Goal: Information Seeking & Learning: Compare options

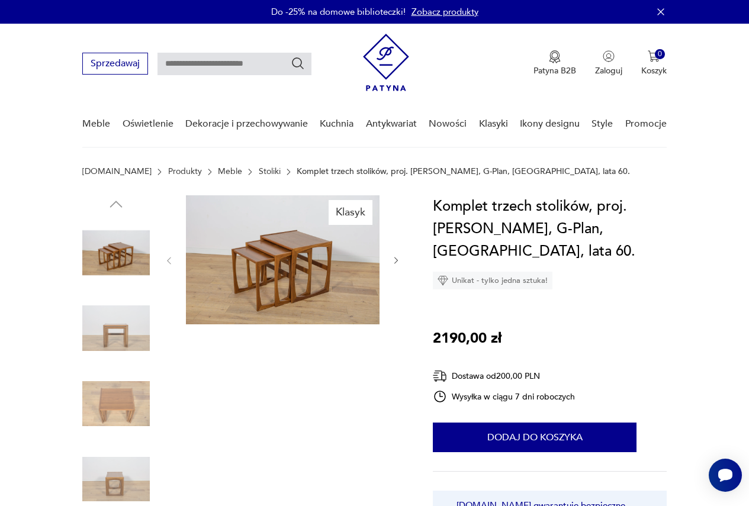
click at [313, 295] on img at bounding box center [283, 259] width 194 height 129
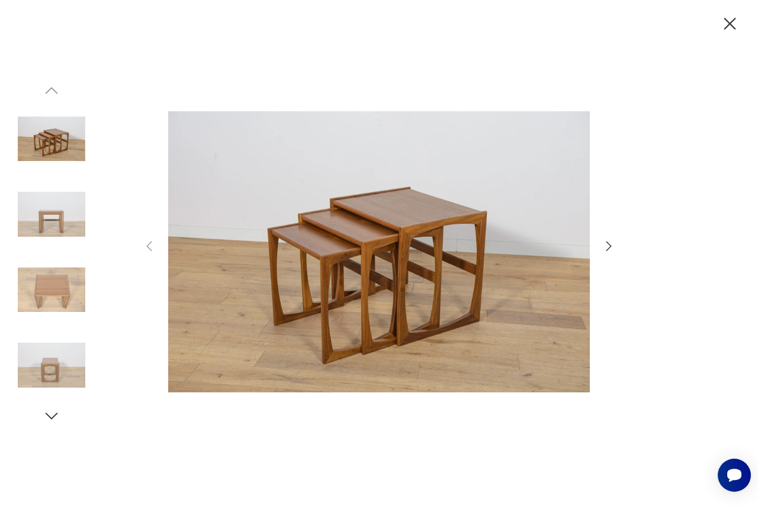
click at [611, 246] on icon "button" at bounding box center [608, 245] width 5 height 9
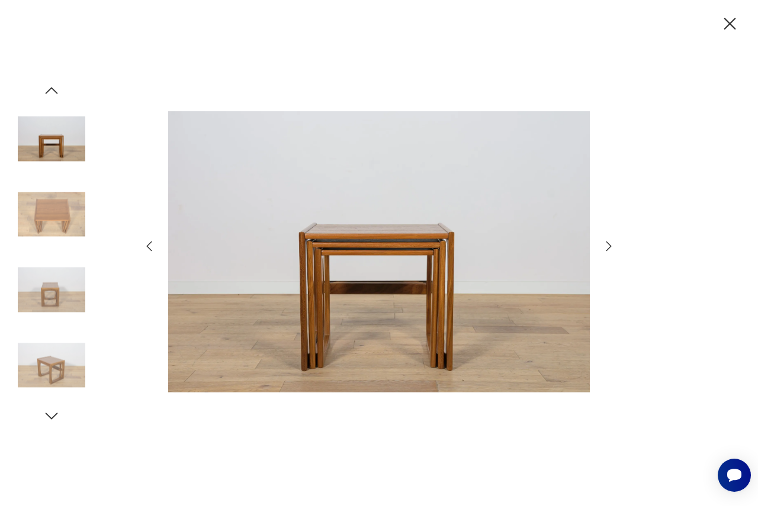
click at [611, 246] on icon "button" at bounding box center [608, 245] width 5 height 9
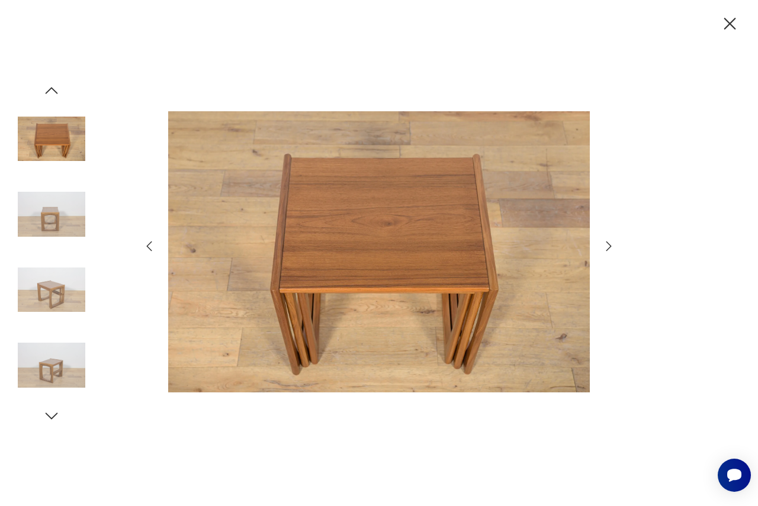
click at [611, 246] on icon "button" at bounding box center [608, 245] width 5 height 9
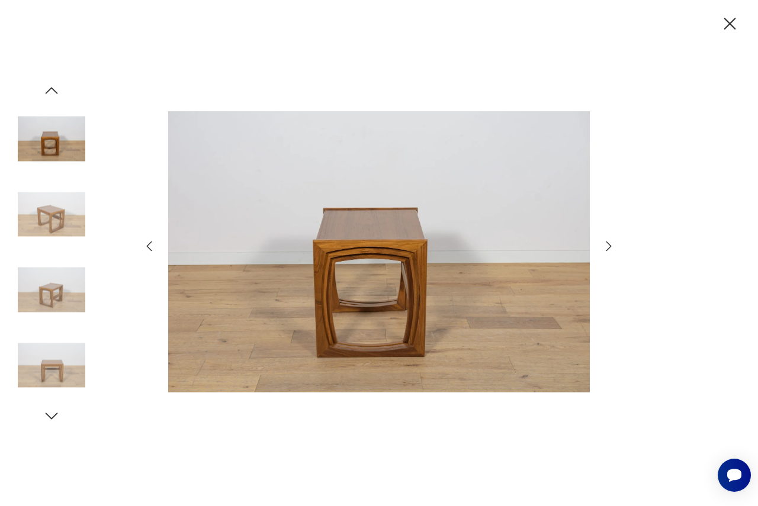
click at [611, 246] on icon "button" at bounding box center [608, 245] width 5 height 9
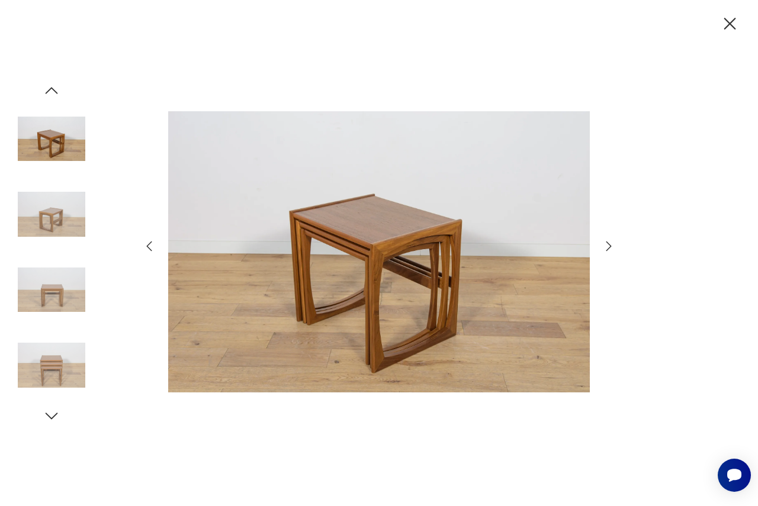
click at [611, 246] on icon "button" at bounding box center [608, 245] width 5 height 9
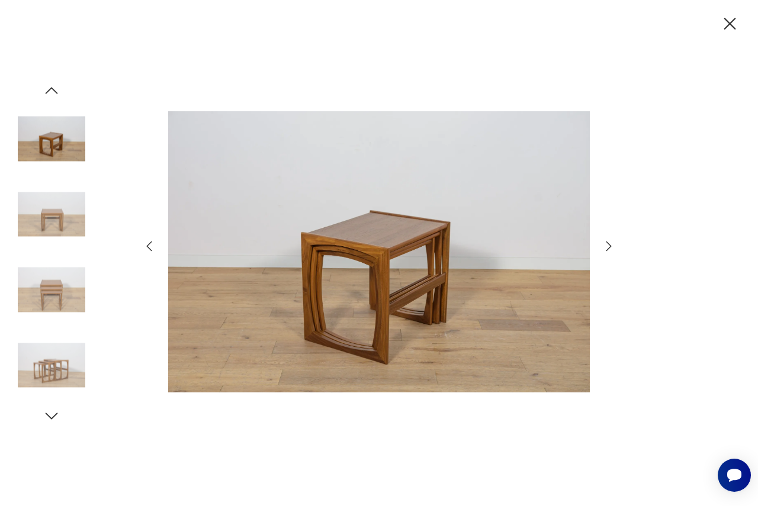
click at [611, 246] on icon "button" at bounding box center [608, 245] width 5 height 9
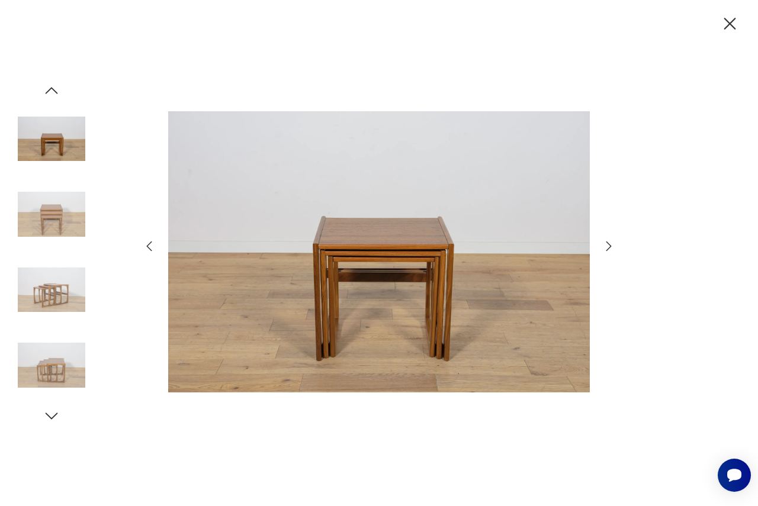
click at [611, 246] on icon "button" at bounding box center [608, 245] width 5 height 9
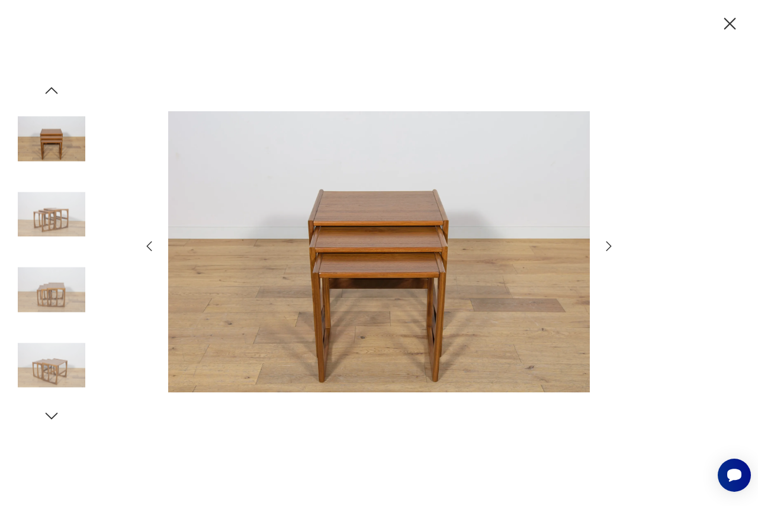
click at [611, 246] on icon "button" at bounding box center [608, 245] width 5 height 9
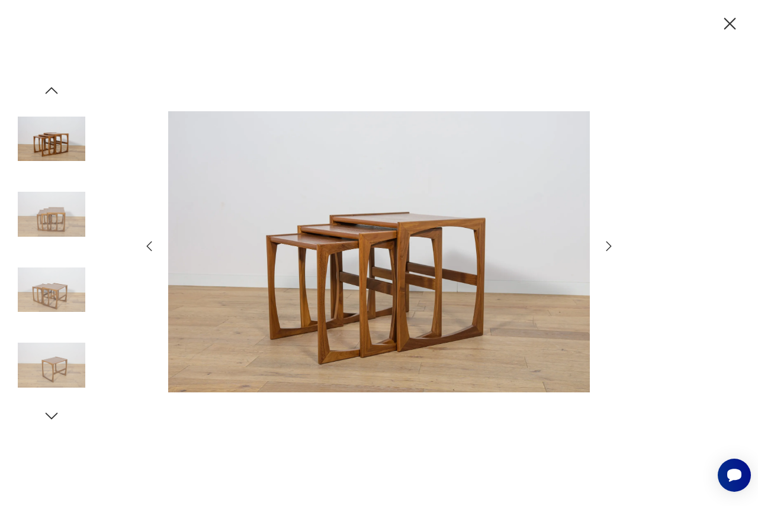
click at [730, 25] on icon "button" at bounding box center [730, 24] width 12 height 12
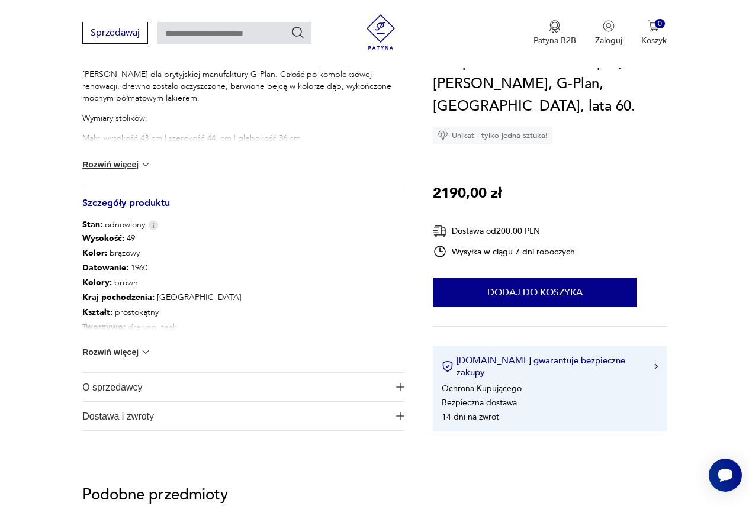
scroll to position [533, 0]
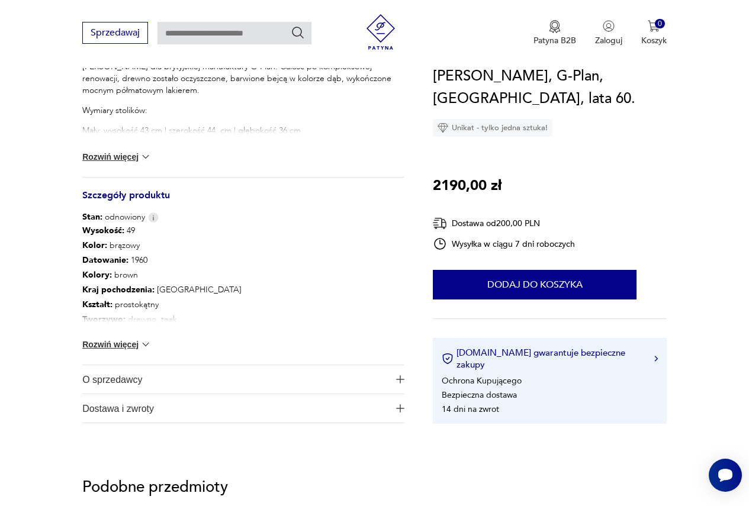
click at [141, 347] on img at bounding box center [146, 345] width 12 height 12
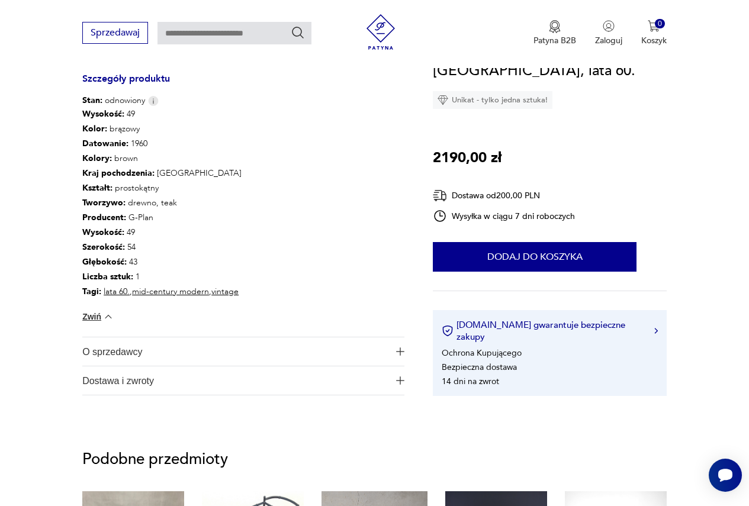
scroll to position [948, 0]
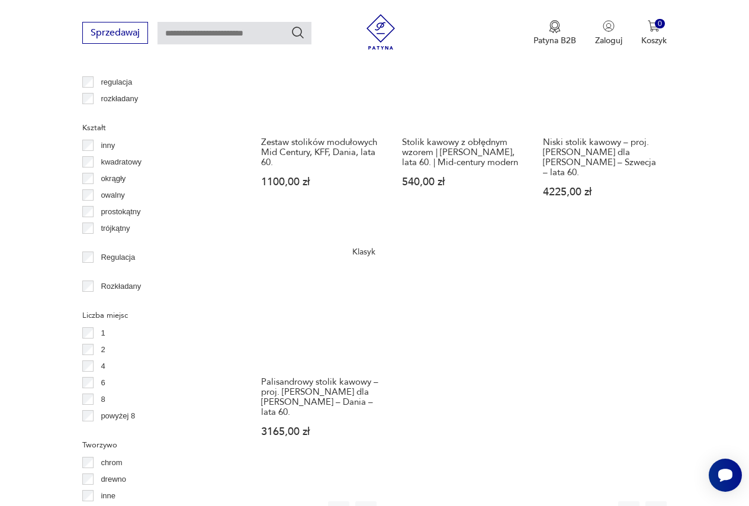
scroll to position [1618, 0]
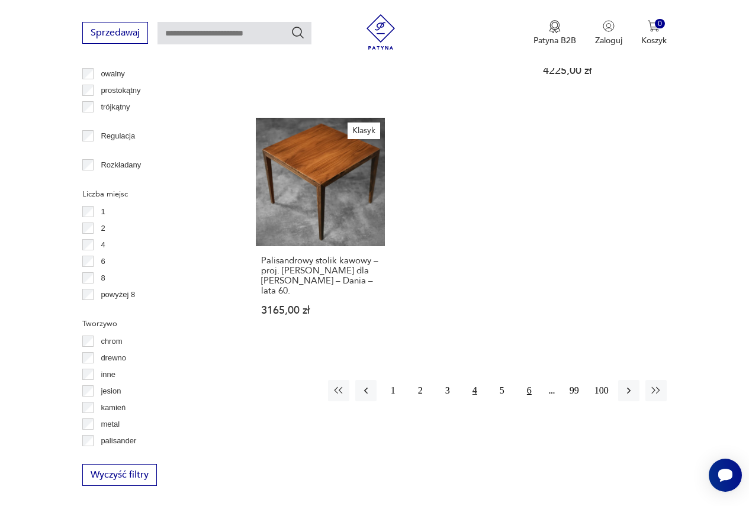
click at [528, 380] on button "6" at bounding box center [529, 390] width 21 height 21
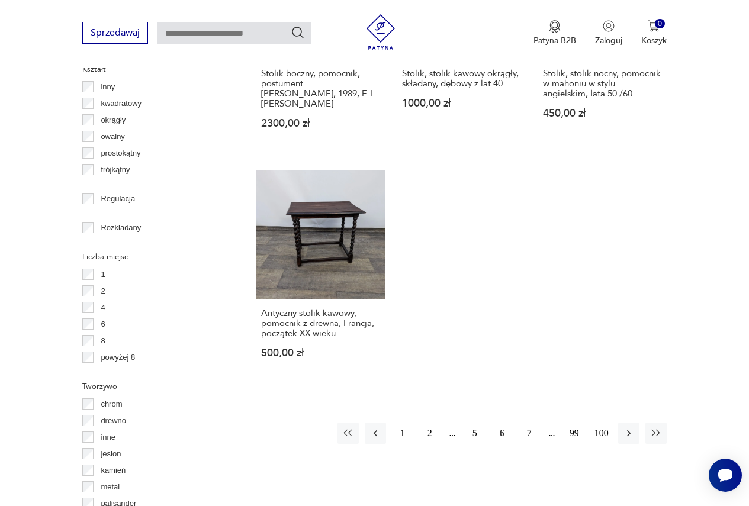
scroll to position [1558, 0]
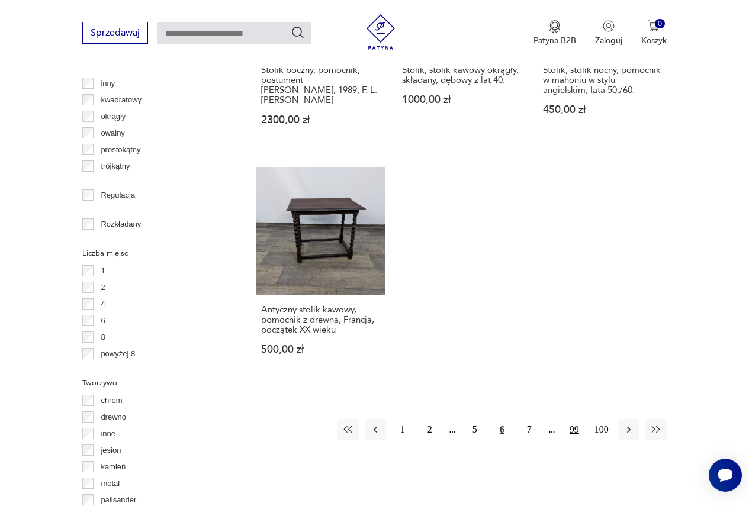
click at [577, 419] on button "99" at bounding box center [574, 429] width 21 height 21
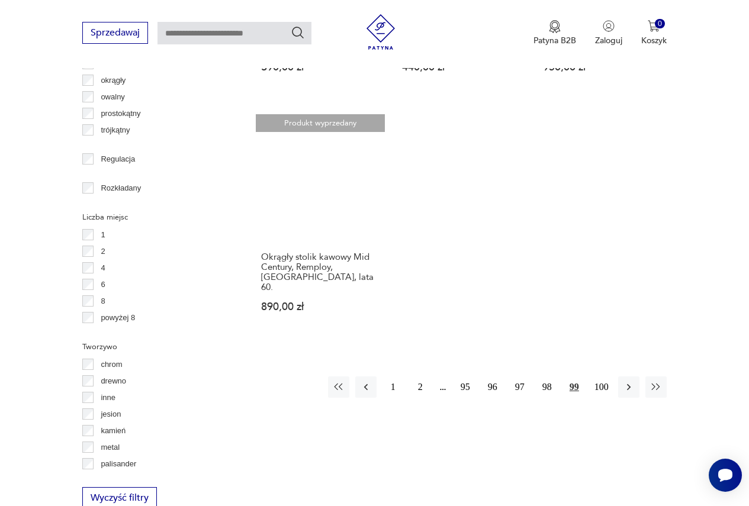
scroll to position [1618, 0]
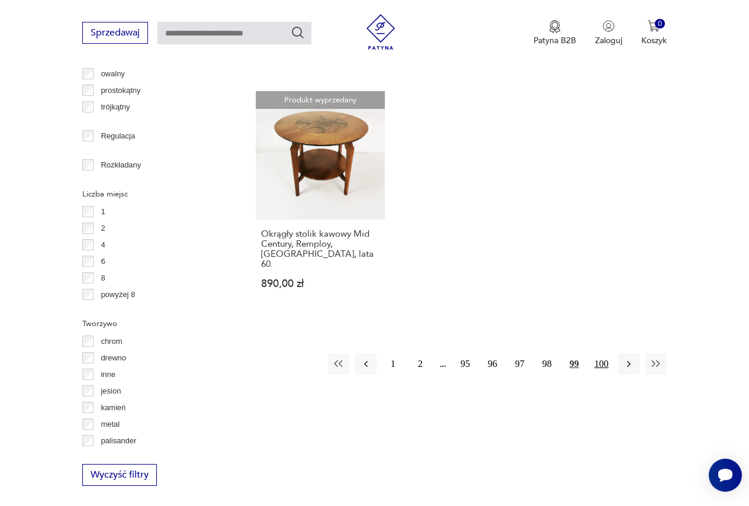
click at [599, 354] on button "100" at bounding box center [601, 364] width 21 height 21
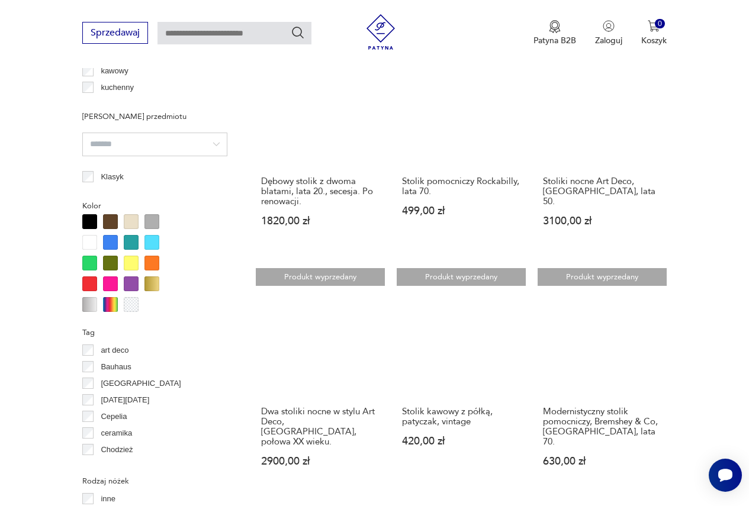
scroll to position [1262, 0]
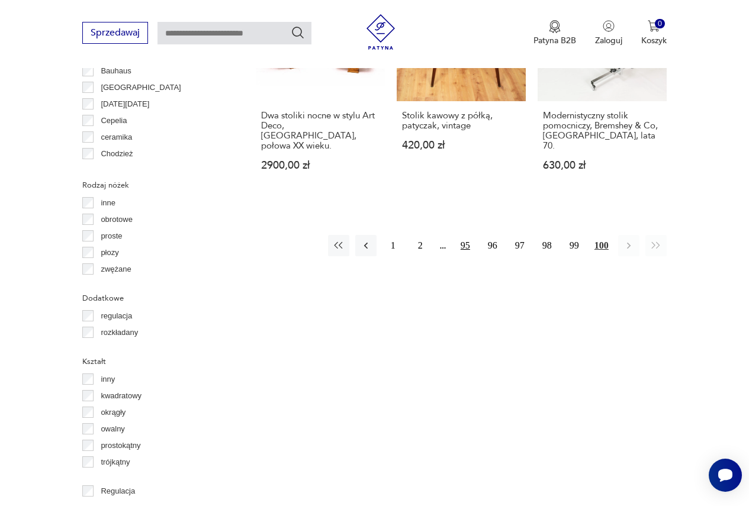
click at [464, 235] on button "95" at bounding box center [465, 245] width 21 height 21
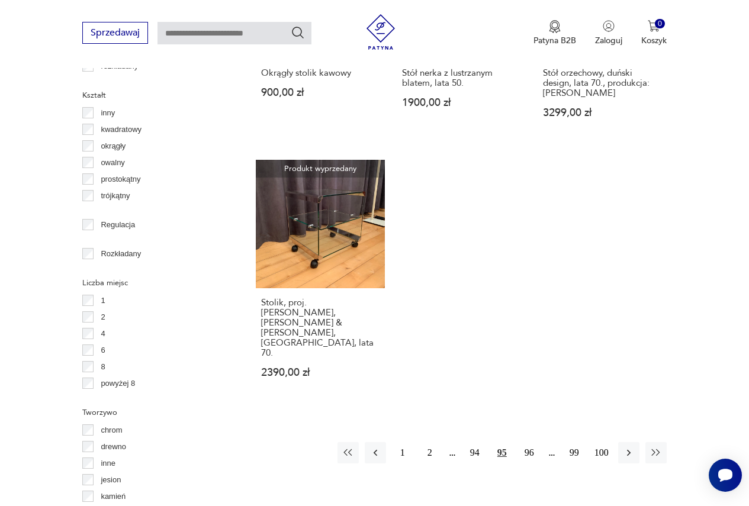
scroll to position [1677, 0]
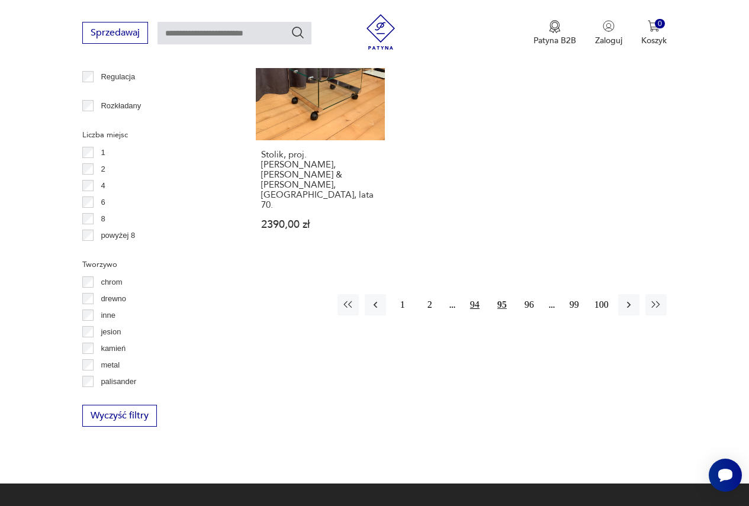
click at [467, 294] on button "94" at bounding box center [474, 304] width 21 height 21
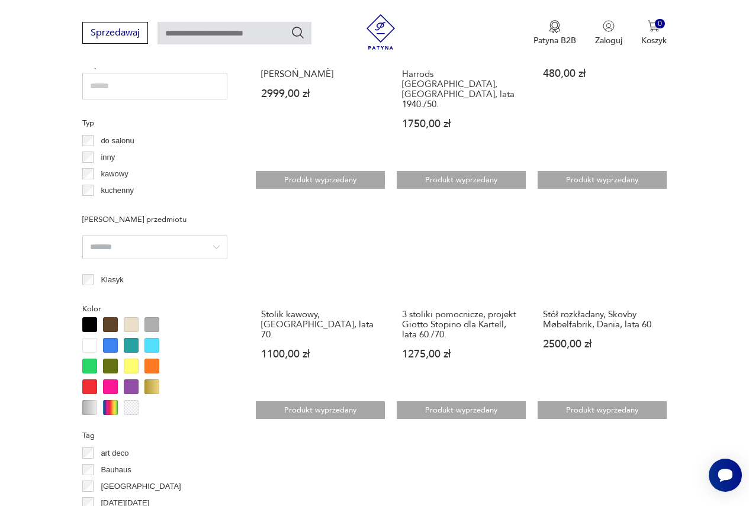
scroll to position [729, 0]
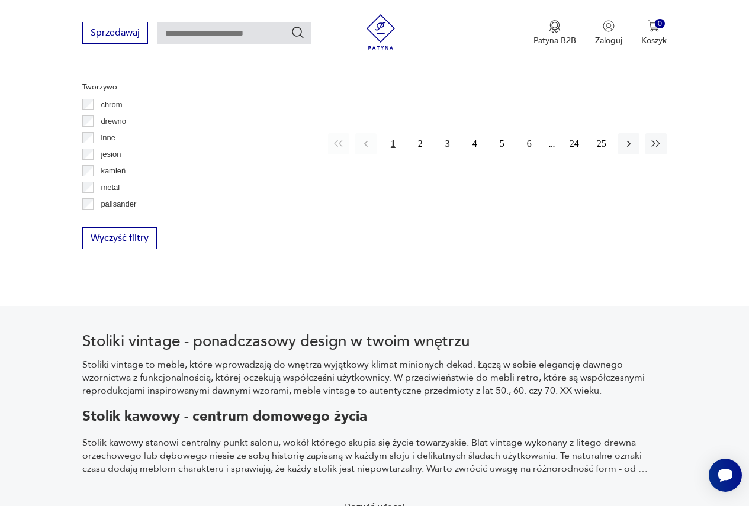
scroll to position [1736, 0]
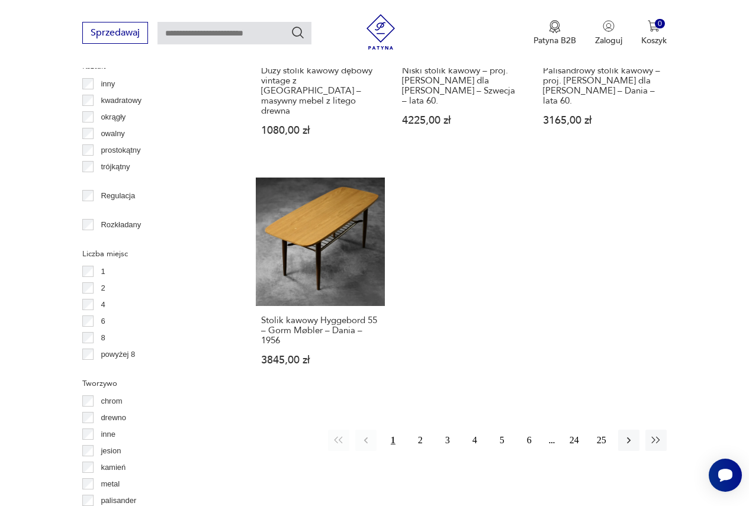
scroll to position [1736, 0]
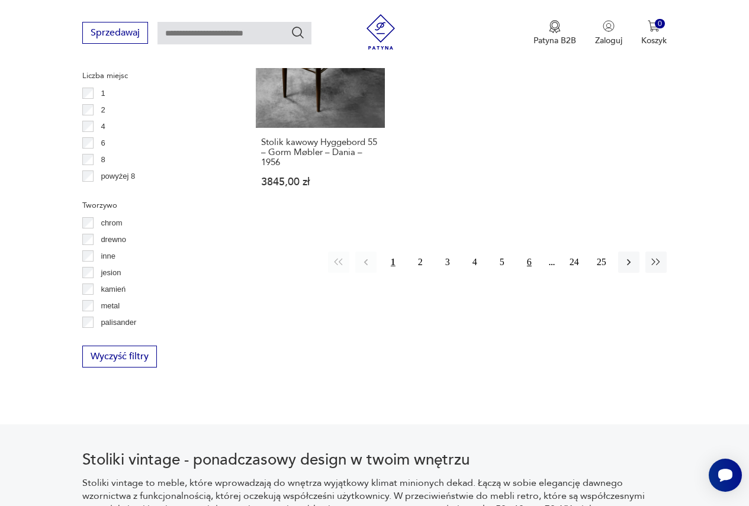
drag, startPoint x: 527, startPoint y: 237, endPoint x: 535, endPoint y: 240, distance: 8.2
click at [527, 252] on button "6" at bounding box center [529, 262] width 21 height 21
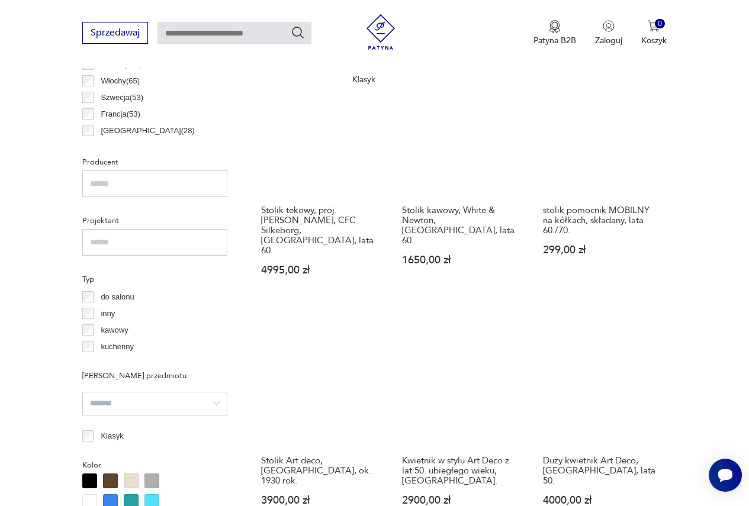
scroll to position [729, 0]
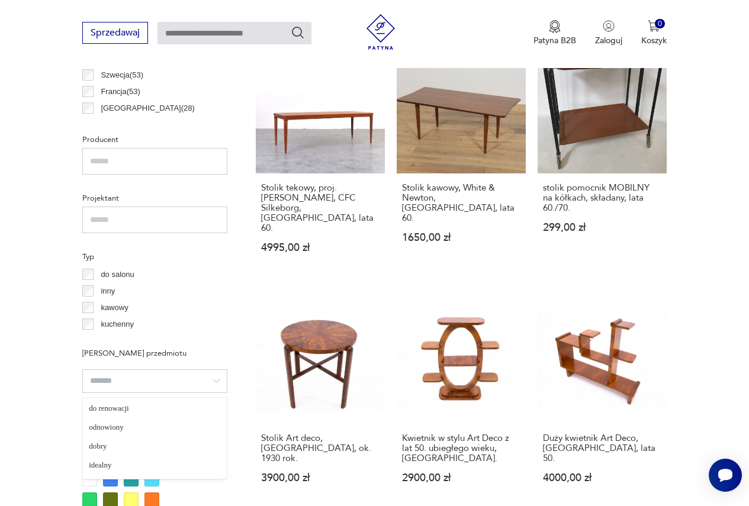
click at [185, 384] on input "search" at bounding box center [154, 382] width 145 height 24
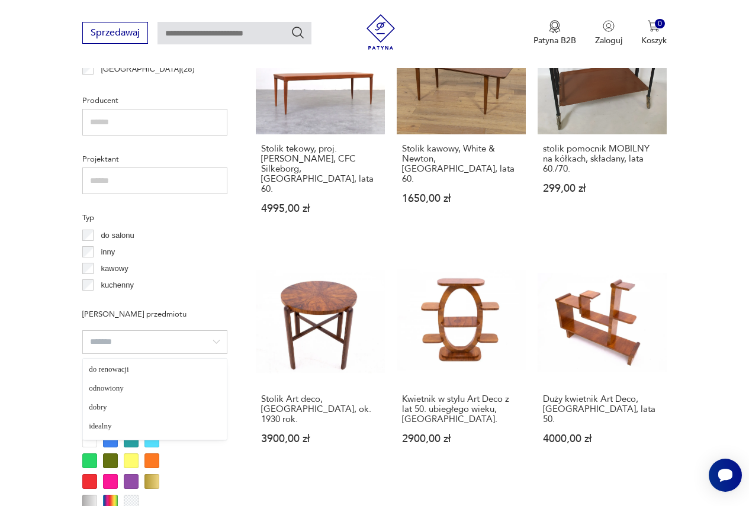
scroll to position [788, 0]
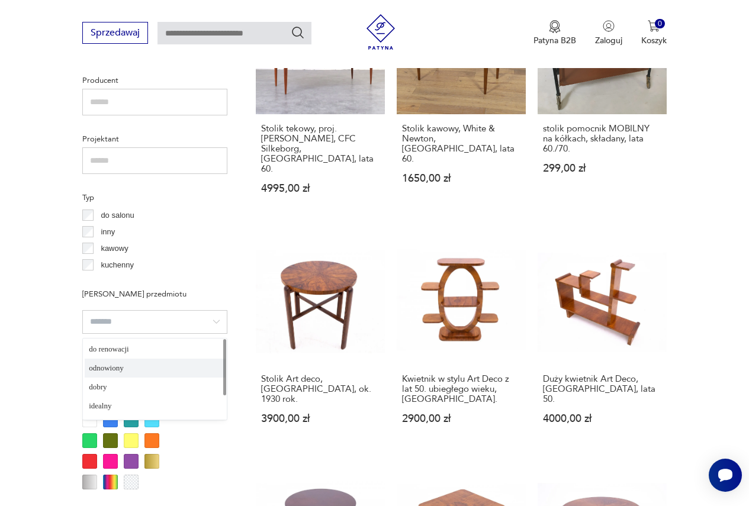
type input "*********"
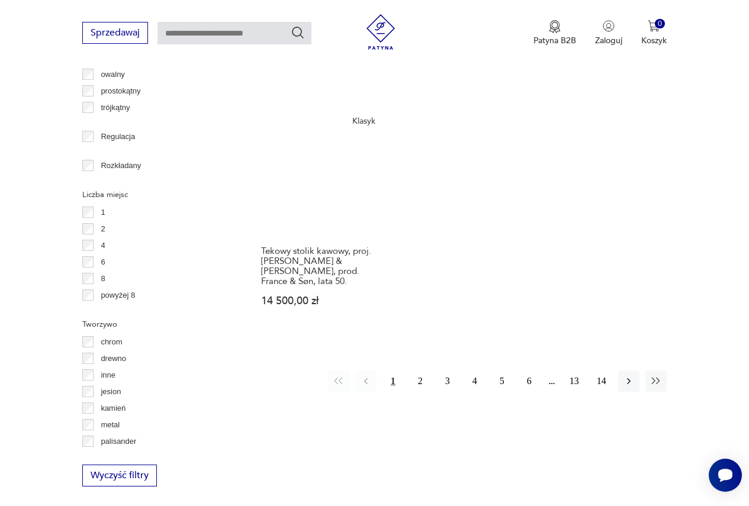
scroll to position [1618, 0]
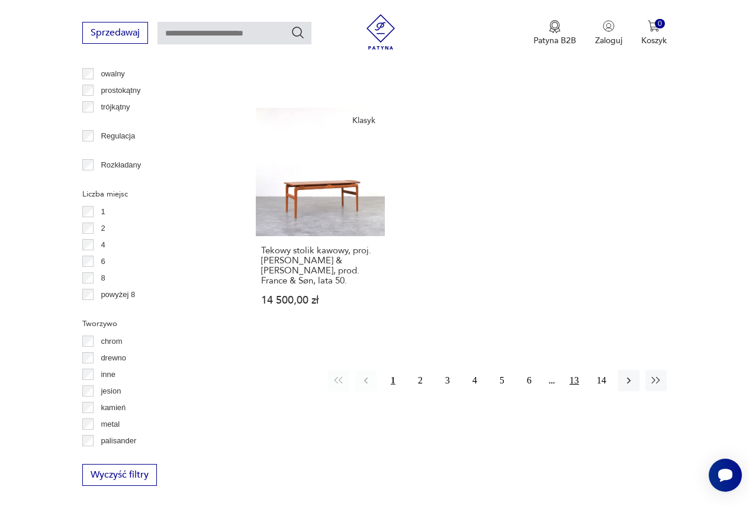
click at [575, 370] on button "13" at bounding box center [574, 380] width 21 height 21
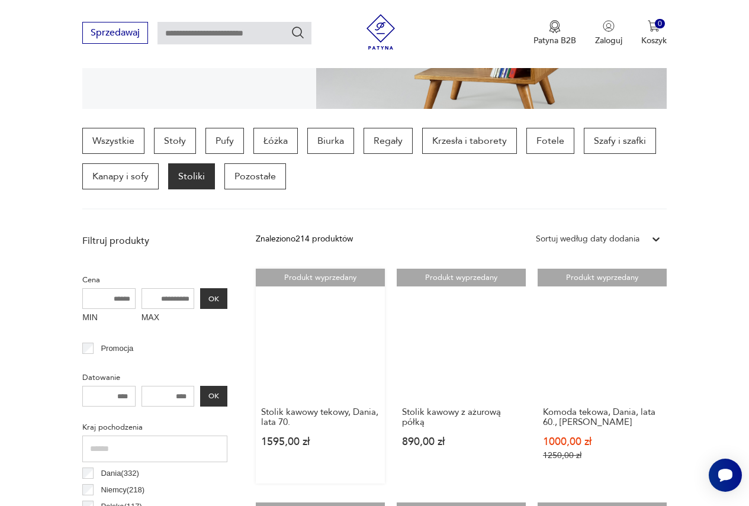
scroll to position [196, 0]
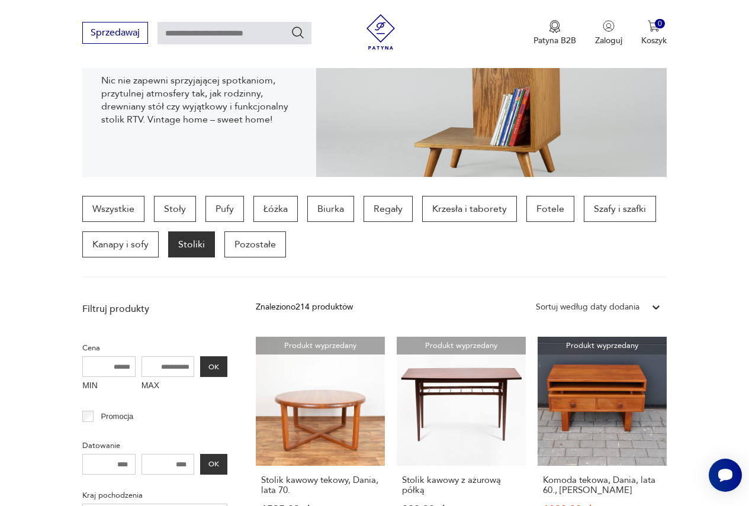
click at [647, 306] on div at bounding box center [656, 307] width 21 height 21
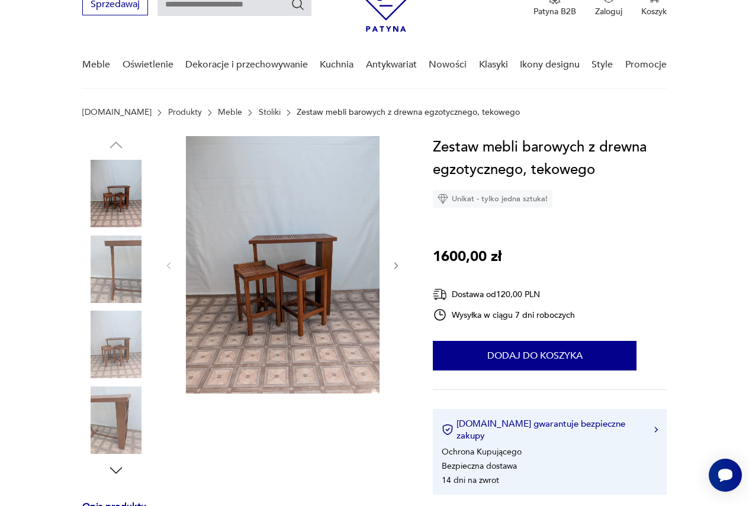
click at [333, 280] on img at bounding box center [283, 265] width 194 height 258
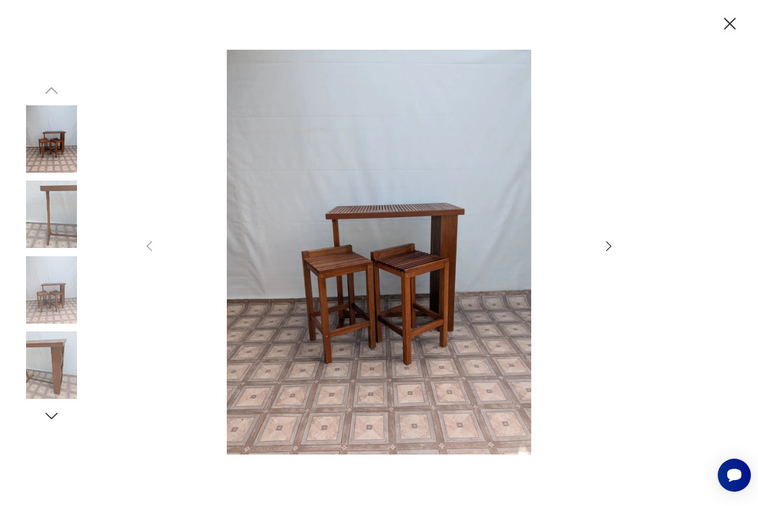
click at [604, 245] on icon "button" at bounding box center [609, 246] width 14 height 14
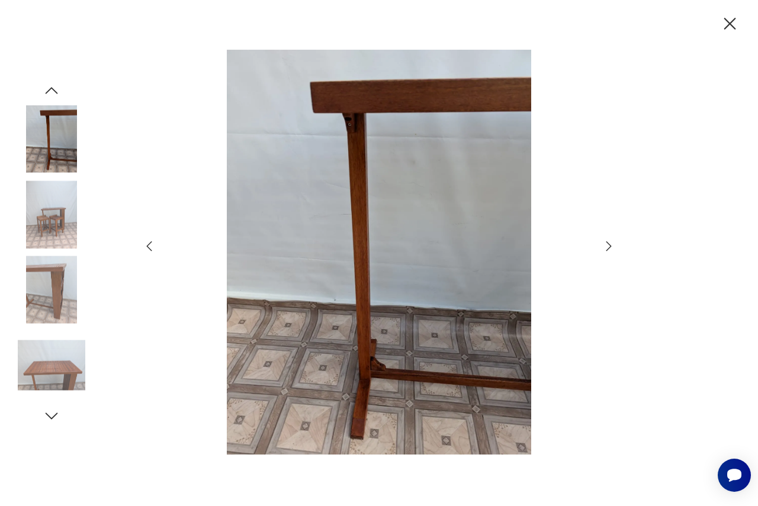
click at [604, 245] on icon "button" at bounding box center [609, 246] width 14 height 14
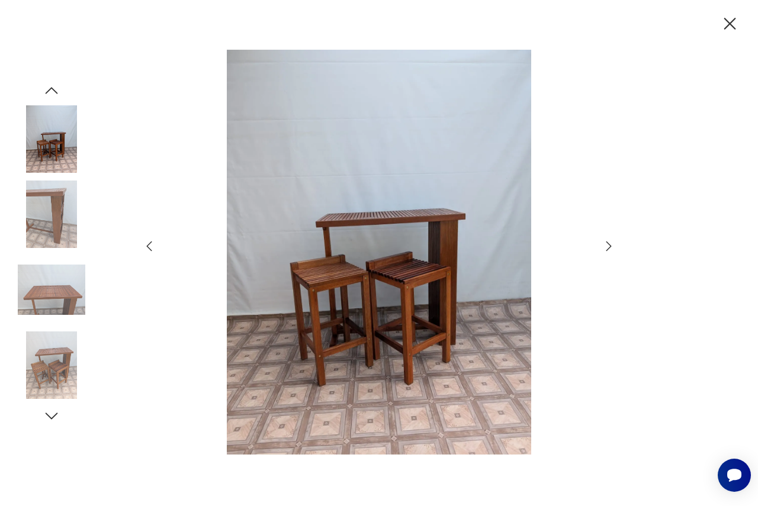
click at [604, 245] on icon "button" at bounding box center [609, 246] width 14 height 14
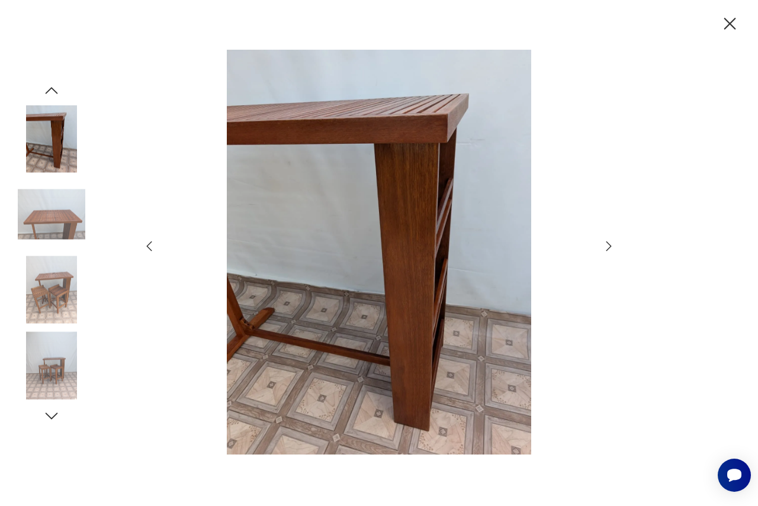
click at [733, 24] on icon "button" at bounding box center [730, 24] width 21 height 21
